Goal: Information Seeking & Learning: Learn about a topic

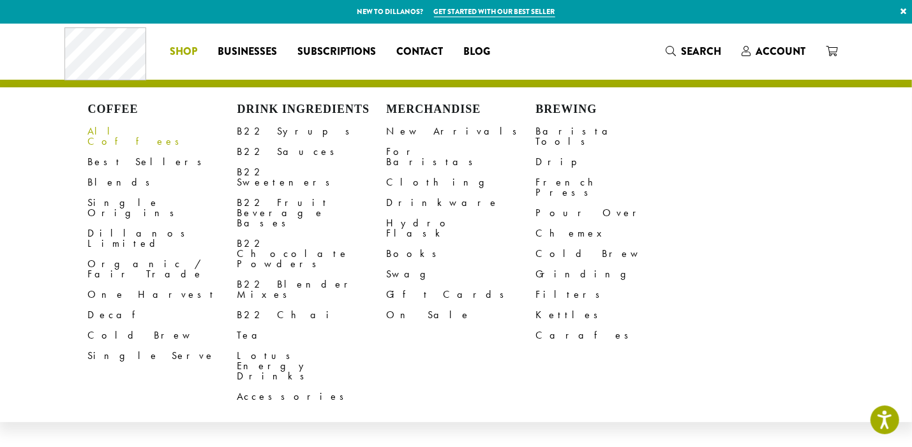
click at [117, 131] on link "All Coffees" at bounding box center [162, 136] width 149 height 31
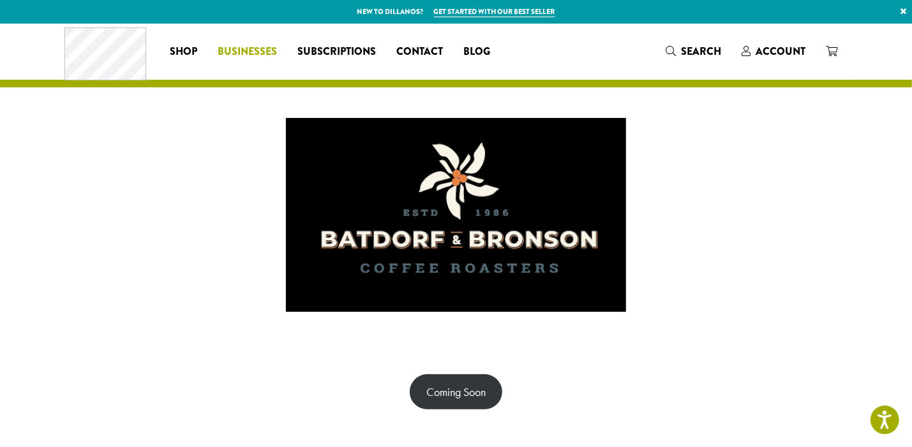
click at [247, 50] on span "Businesses" at bounding box center [247, 52] width 59 height 16
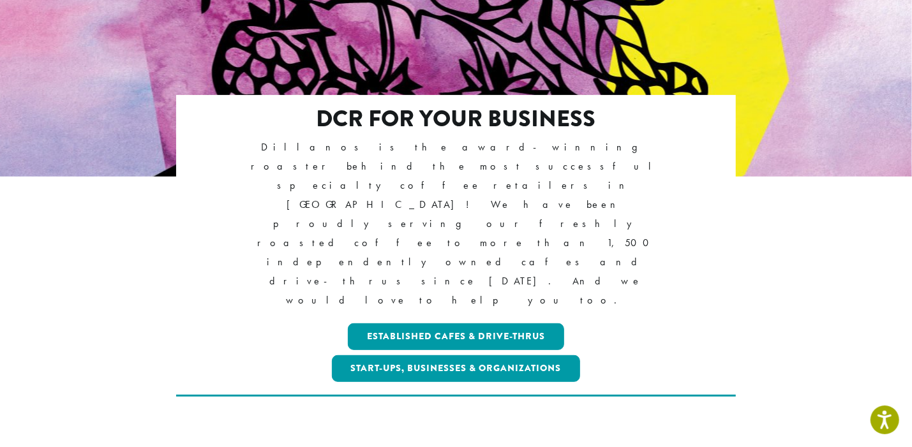
scroll to position [255, 0]
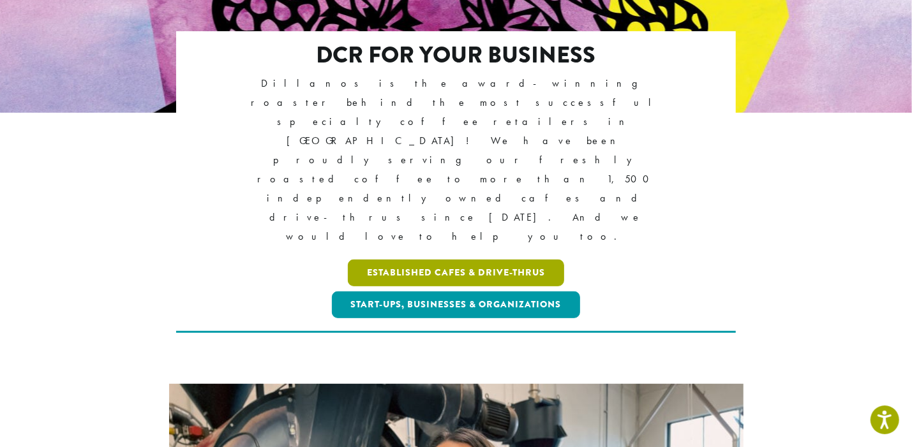
click at [483, 260] on link "Established Cafes & Drive-Thrus" at bounding box center [456, 273] width 216 height 27
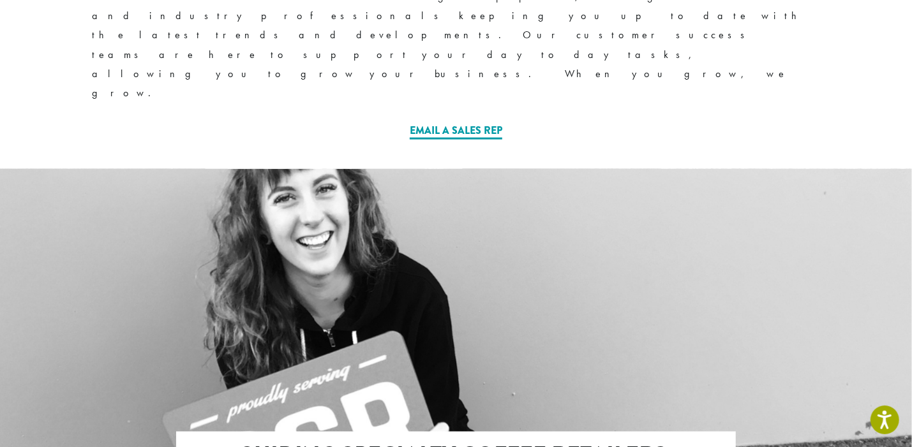
scroll to position [1149, 0]
